Goal: Information Seeking & Learning: Learn about a topic

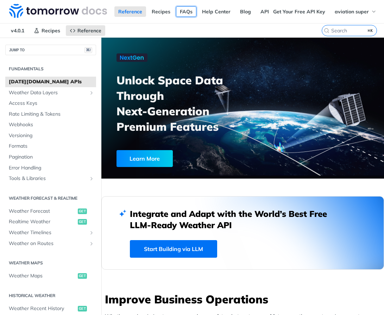
click at [187, 8] on link "FAQs" at bounding box center [186, 11] width 20 height 11
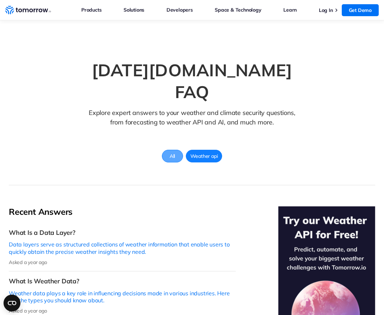
click at [171, 152] on span "All" at bounding box center [172, 156] width 14 height 9
click at [200, 152] on span "Weather api" at bounding box center [204, 156] width 34 height 9
click at [172, 152] on span "All" at bounding box center [173, 156] width 14 height 9
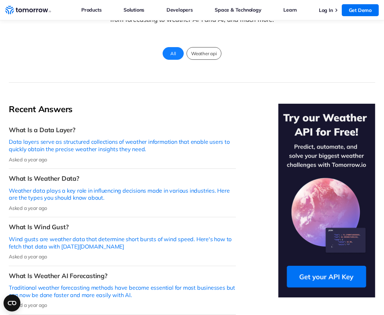
scroll to position [57, 0]
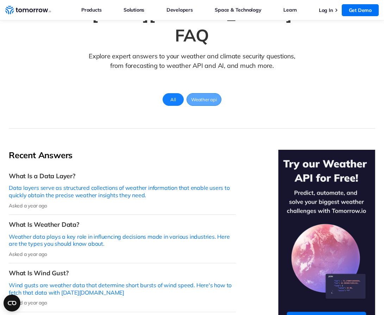
click at [205, 95] on span "Weather api" at bounding box center [204, 99] width 34 height 9
click at [182, 93] on div "All" at bounding box center [173, 99] width 21 height 13
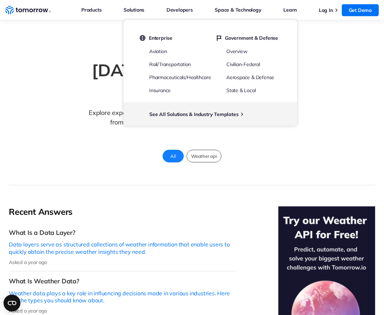
click at [365, 107] on div "[DATE][DOMAIN_NAME] FAQ Explore expert answers to your weather and climate secu…" at bounding box center [192, 121] width 366 height 130
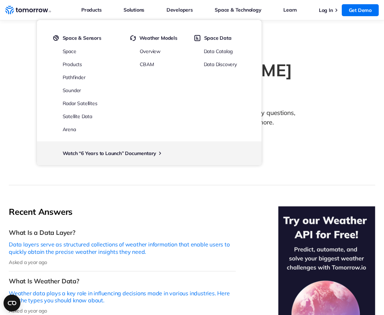
click at [246, 15] on li "Space & Technology Space & Technology Space & Sensors Space Products Pathfinder…" at bounding box center [238, 10] width 46 height 20
click at [246, 11] on link "Space & Technology" at bounding box center [238, 9] width 46 height 9
